Goal: Task Accomplishment & Management: Manage account settings

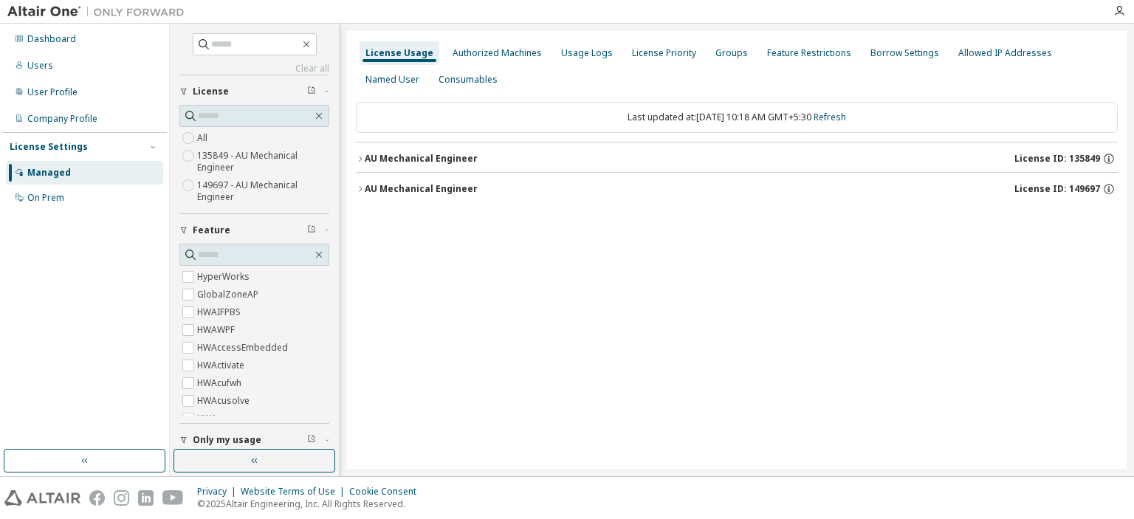
click at [360, 156] on icon "button" at bounding box center [360, 158] width 9 height 9
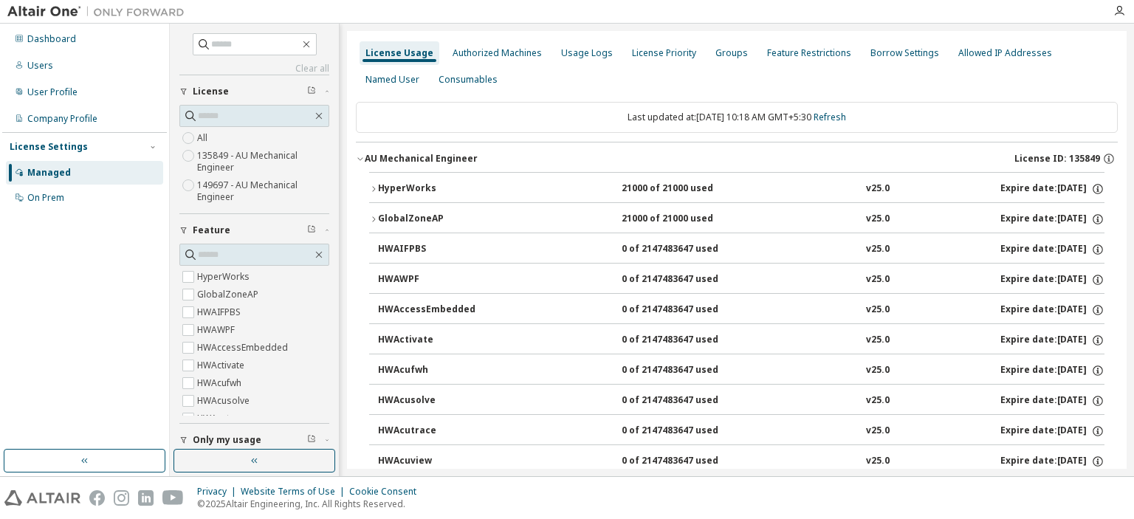
click at [372, 189] on icon "button" at bounding box center [373, 188] width 9 height 9
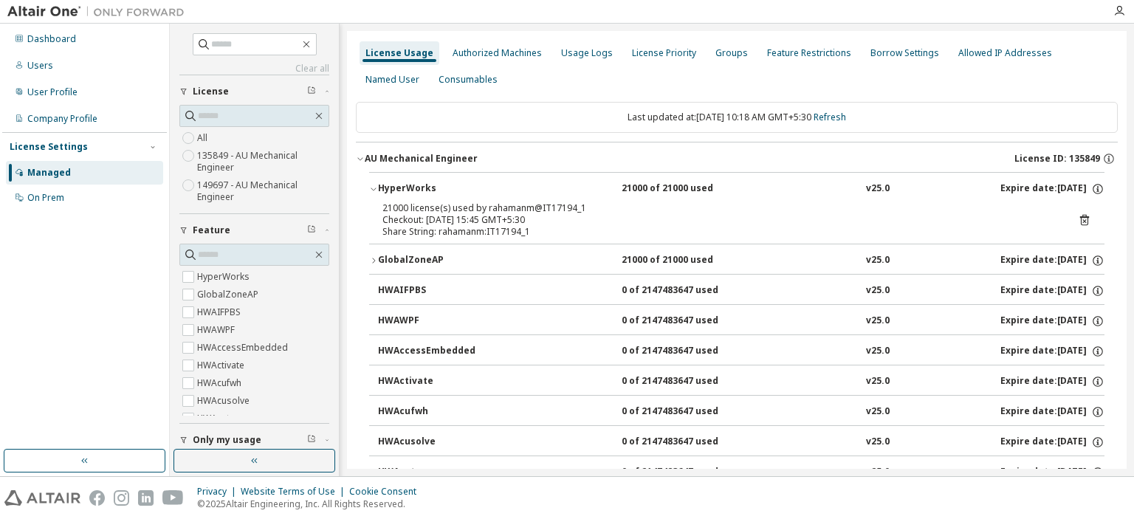
click at [357, 159] on icon "button" at bounding box center [360, 158] width 9 height 9
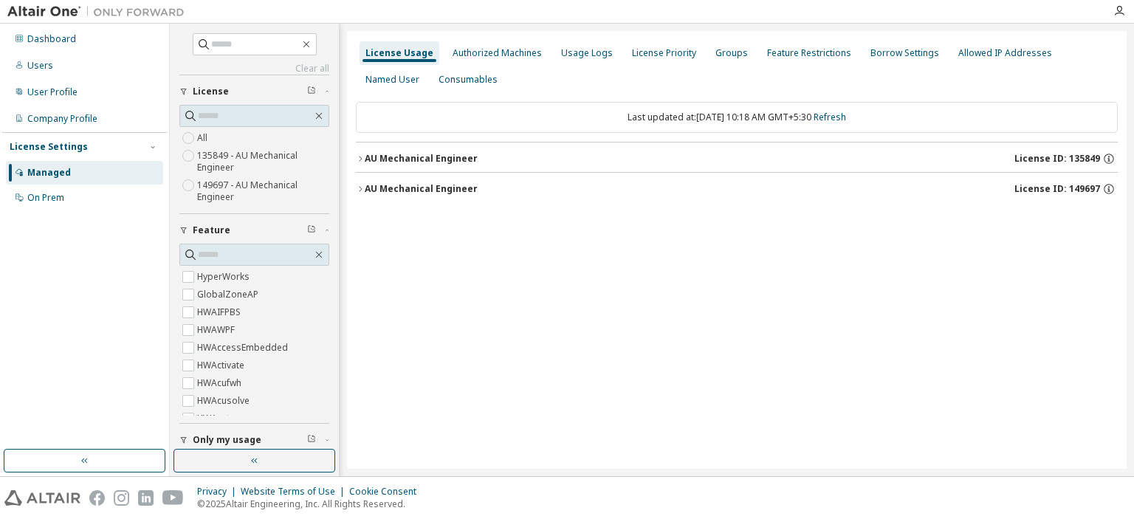
click at [359, 187] on icon "button" at bounding box center [360, 188] width 9 height 9
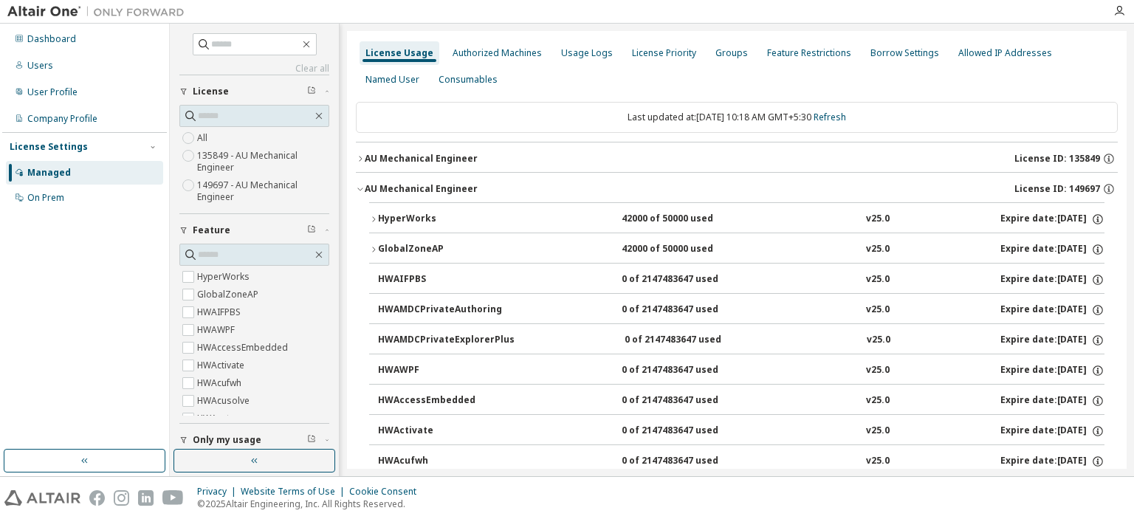
click at [372, 221] on icon "button" at bounding box center [373, 219] width 9 height 9
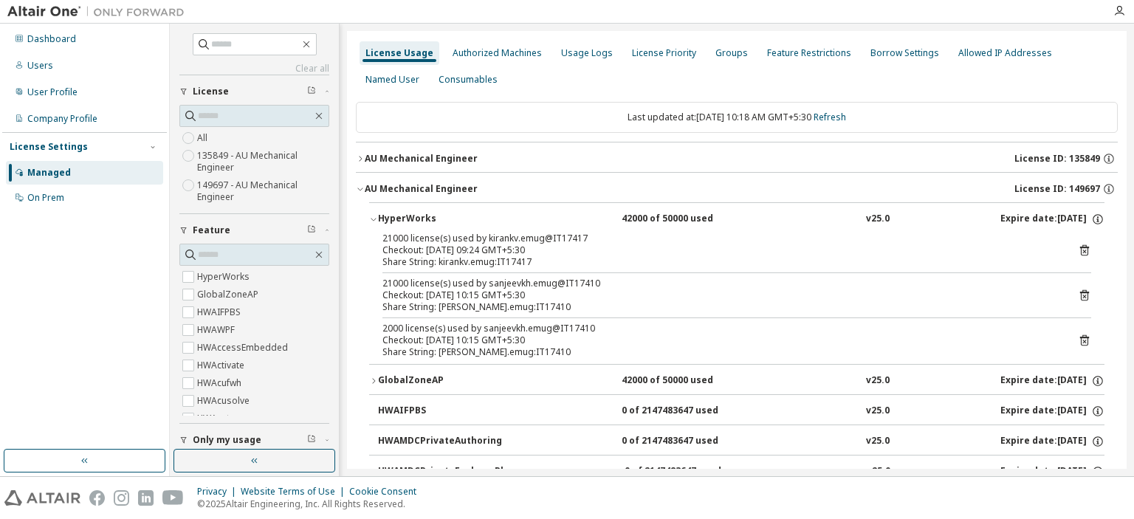
click at [1080, 247] on icon at bounding box center [1084, 250] width 9 height 11
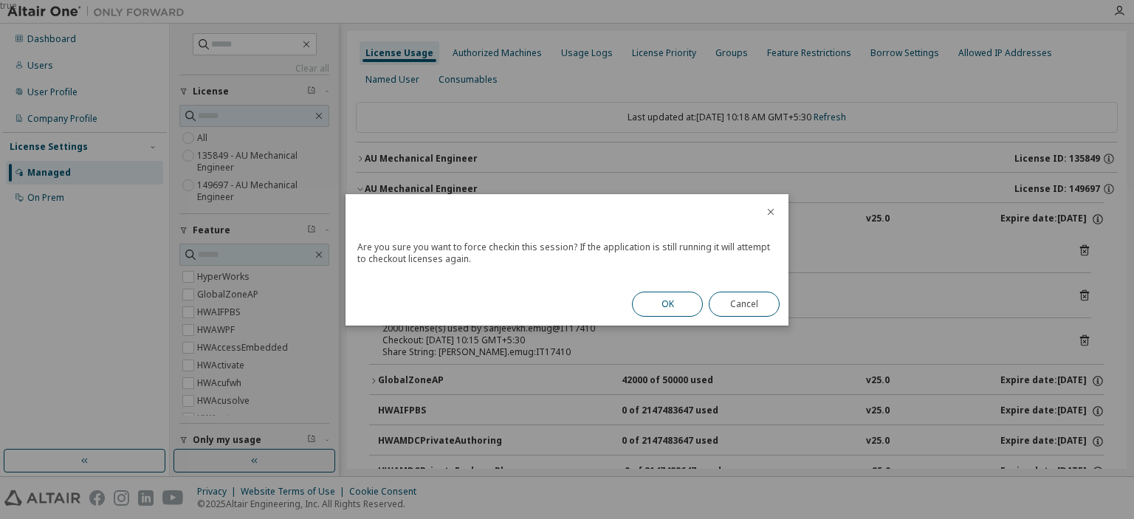
click at [662, 302] on button "OK" at bounding box center [667, 304] width 71 height 25
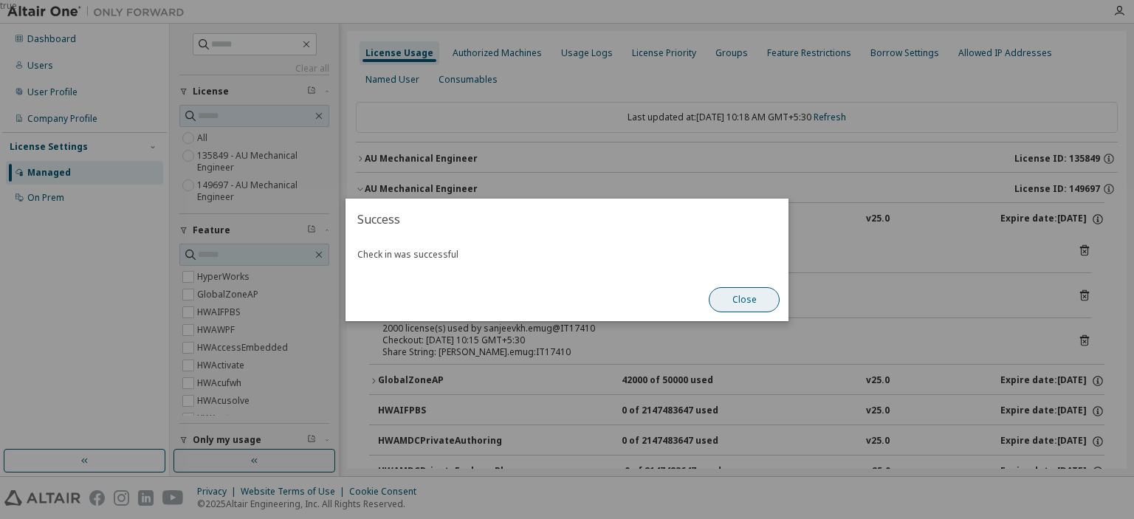
click at [753, 305] on button "Close" at bounding box center [743, 299] width 71 height 25
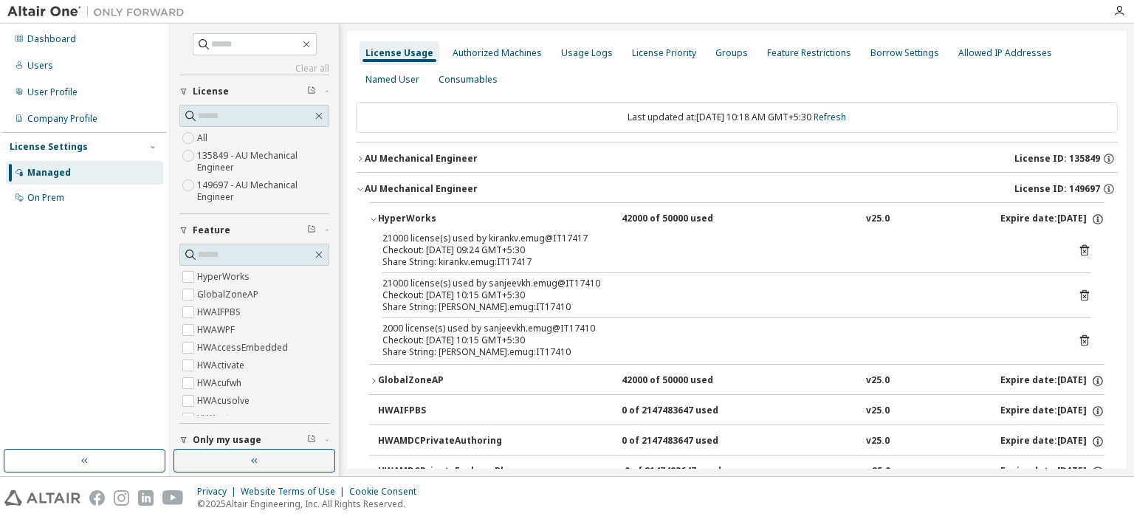
click at [1077, 294] on icon at bounding box center [1083, 295] width 13 height 13
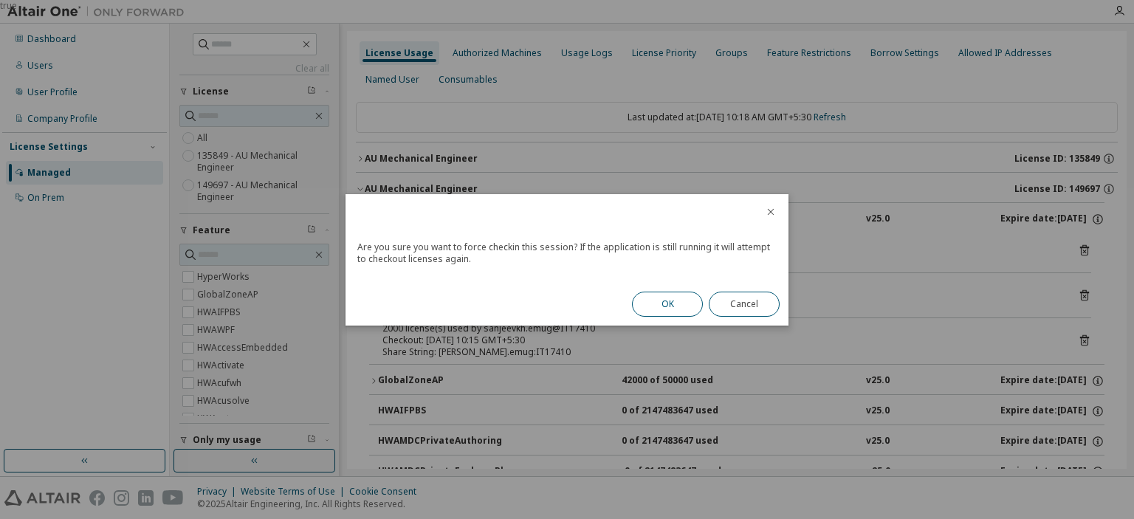
click at [672, 299] on button "OK" at bounding box center [667, 304] width 71 height 25
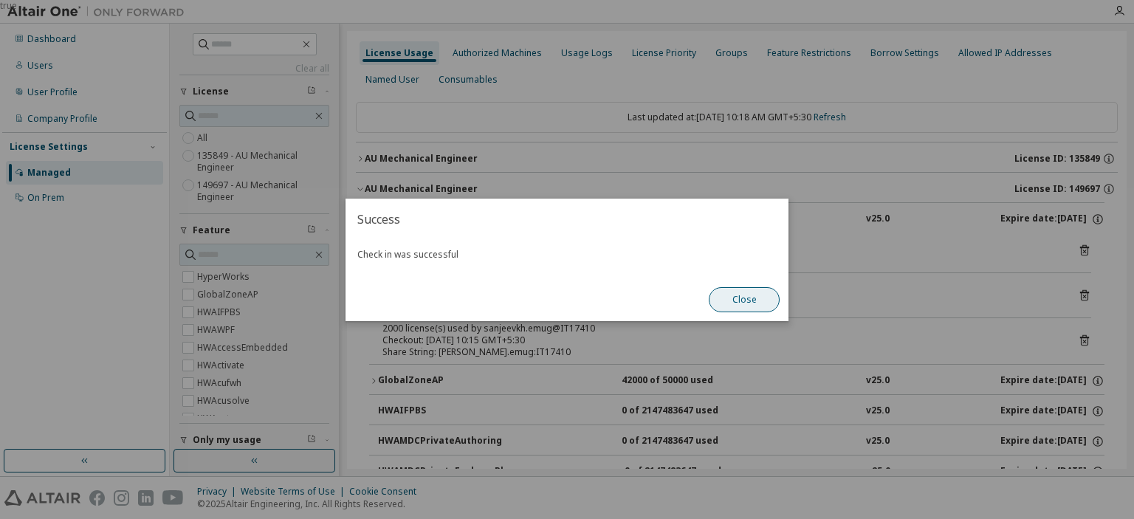
click at [750, 304] on button "Close" at bounding box center [743, 299] width 71 height 25
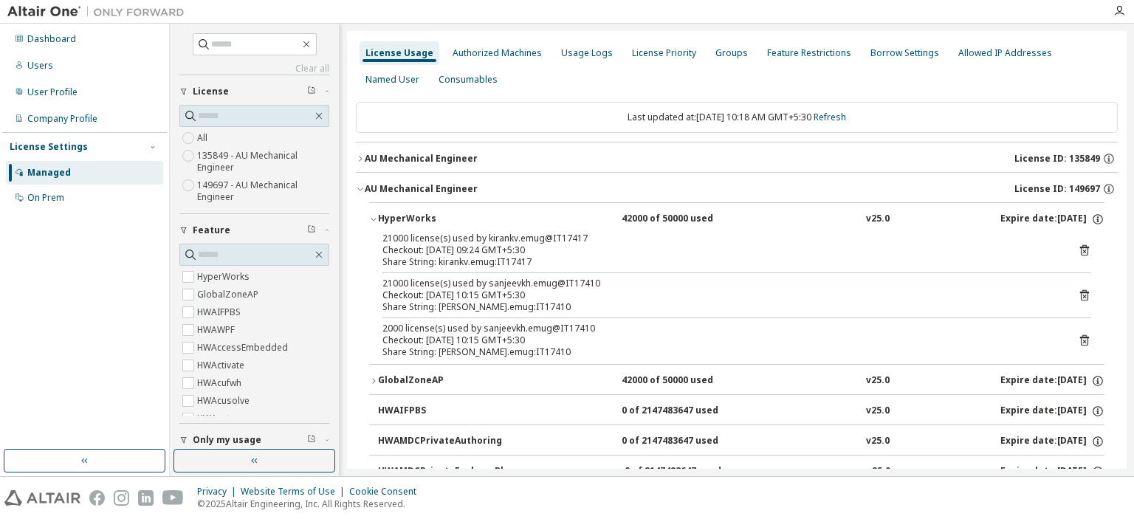
click at [1082, 342] on icon at bounding box center [1084, 341] width 4 height 4
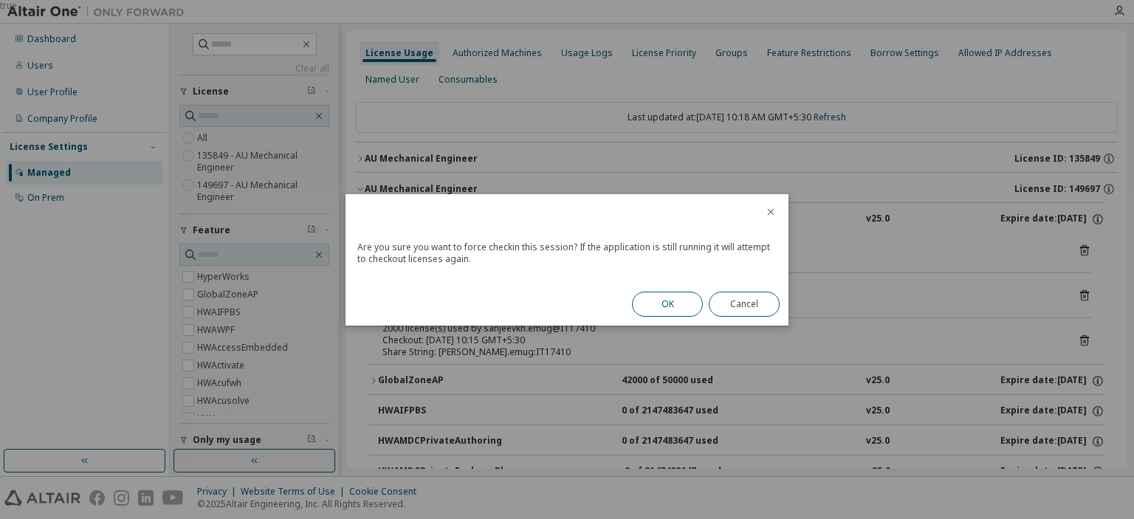
click at [649, 306] on button "OK" at bounding box center [667, 304] width 71 height 25
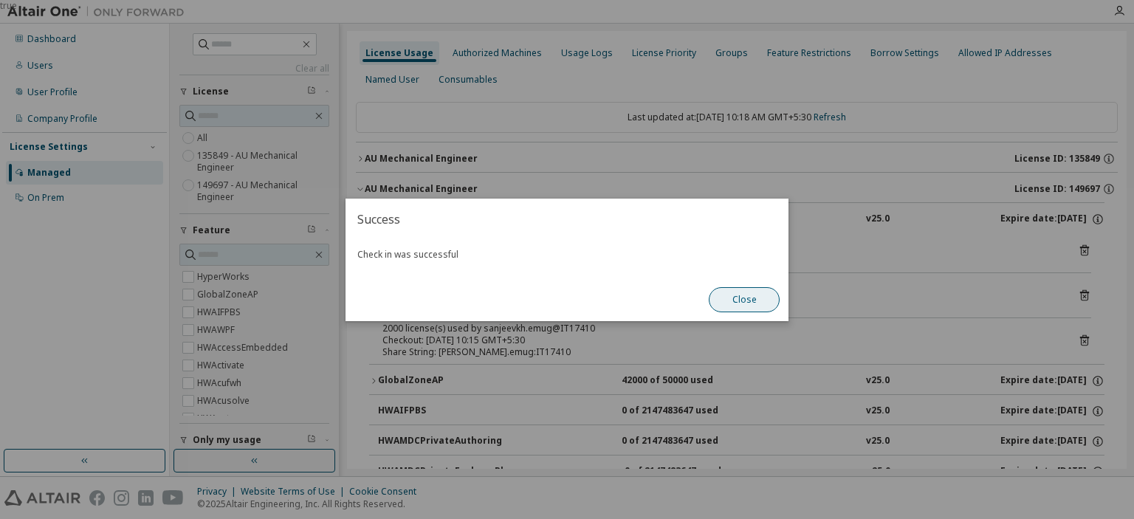
click at [754, 300] on button "Close" at bounding box center [743, 299] width 71 height 25
